Goal: Find specific page/section: Find specific page/section

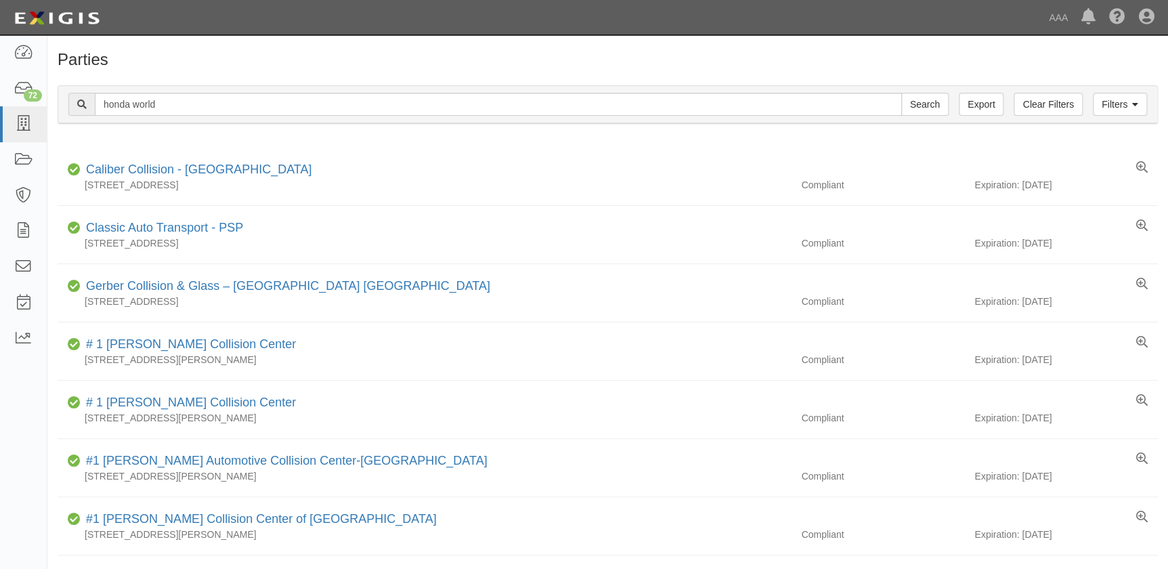
type input "honda world"
click at [901, 93] on input "Search" at bounding box center [924, 104] width 47 height 23
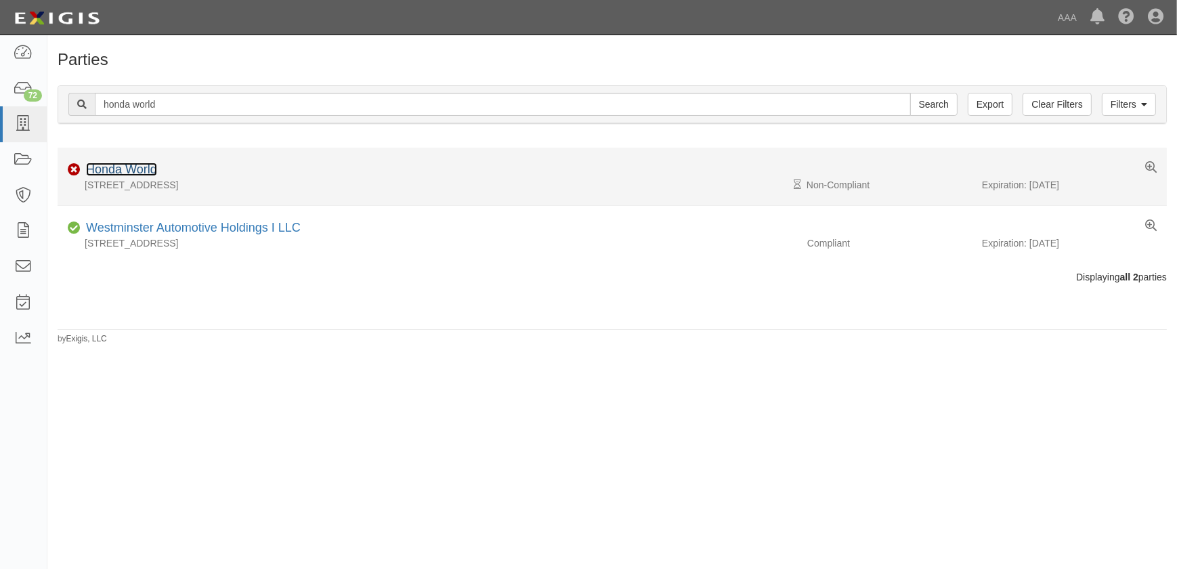
click at [137, 167] on link "Honda World" at bounding box center [121, 170] width 71 height 14
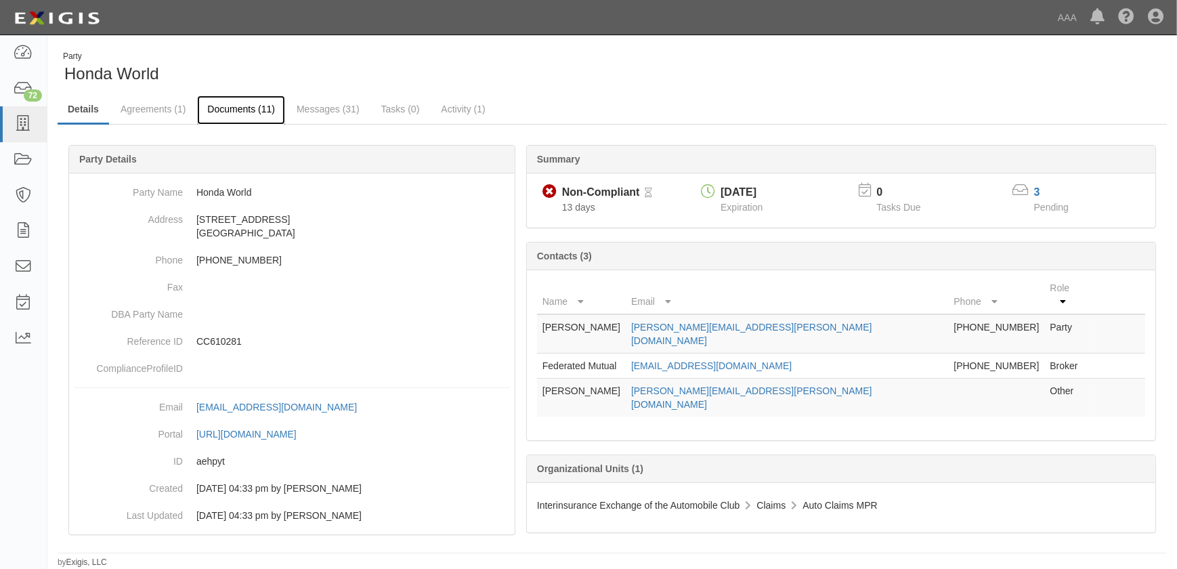
click at [230, 114] on link "Documents (11)" at bounding box center [241, 109] width 88 height 29
